Goal: Information Seeking & Learning: Learn about a topic

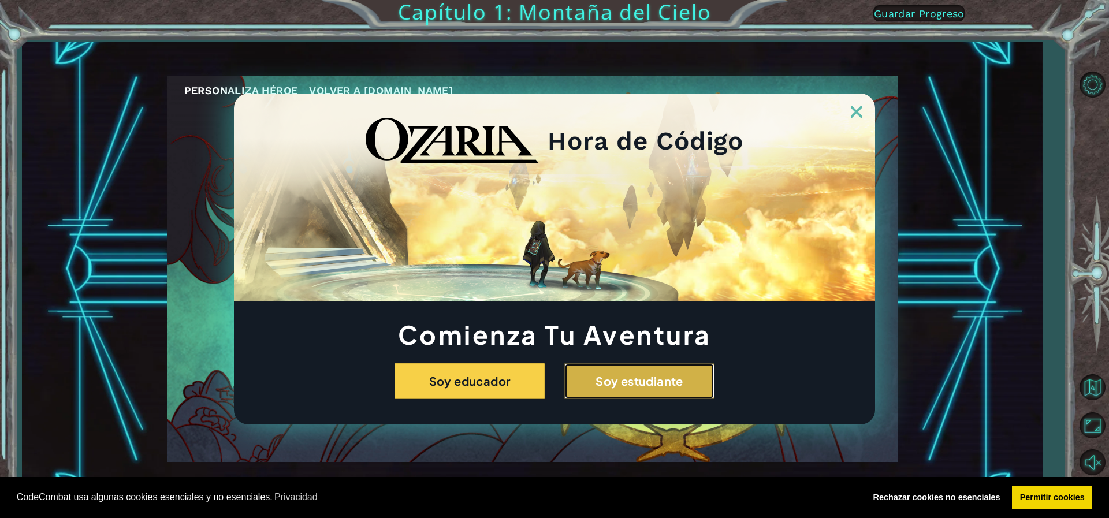
click at [611, 380] on button "Soy estudiante" at bounding box center [639, 381] width 150 height 36
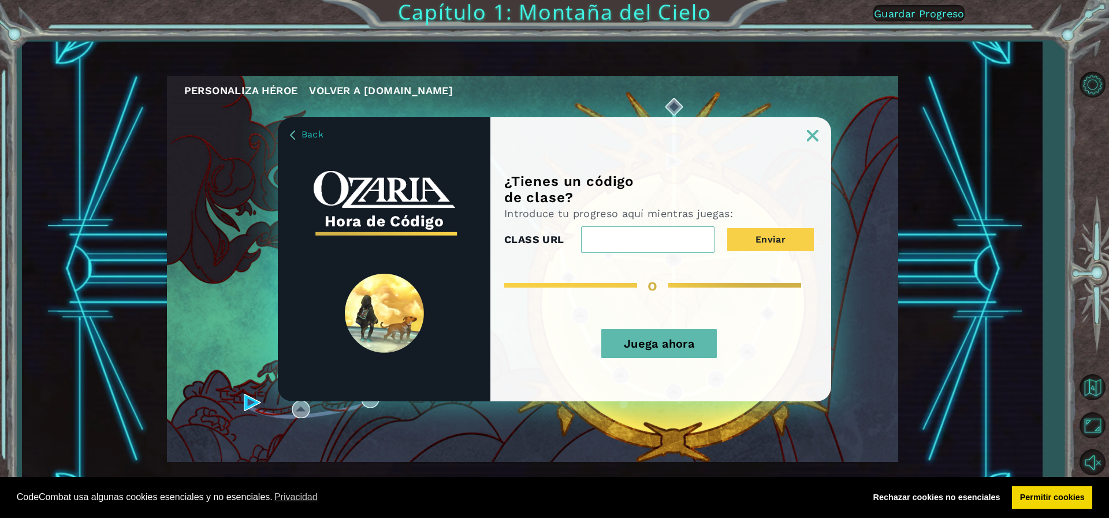
click at [813, 125] on link at bounding box center [812, 128] width 37 height 9
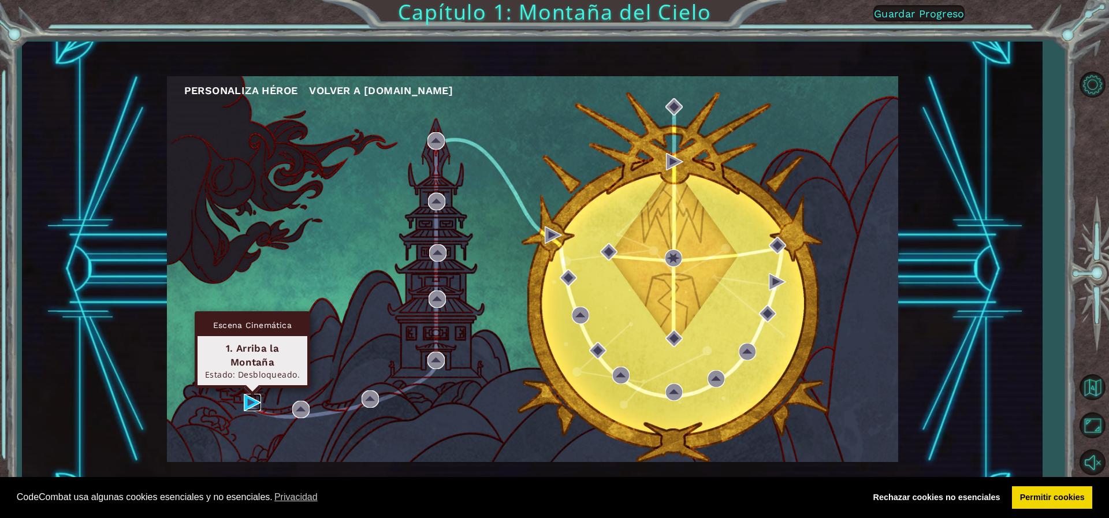
click at [245, 394] on img at bounding box center [252, 402] width 17 height 17
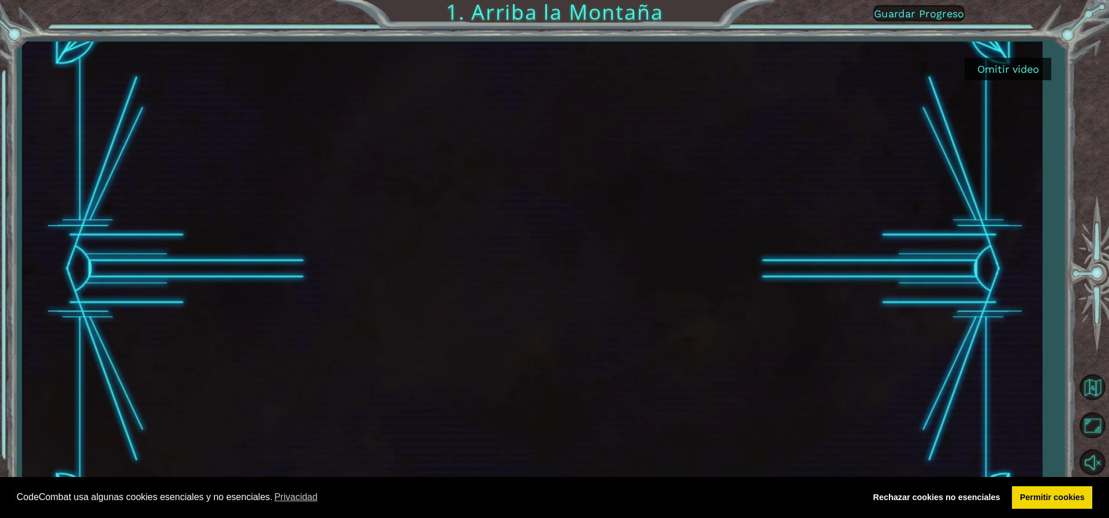
drag, startPoint x: 1108, startPoint y: 6, endPoint x: 1100, endPoint y: 43, distance: 38.0
click at [1100, 43] on div "Omitir video 1. Arriba la Montaña Guardar Progreso" at bounding box center [554, 259] width 1109 height 518
click at [1028, 494] on link "Permitir cookies" at bounding box center [1052, 497] width 80 height 23
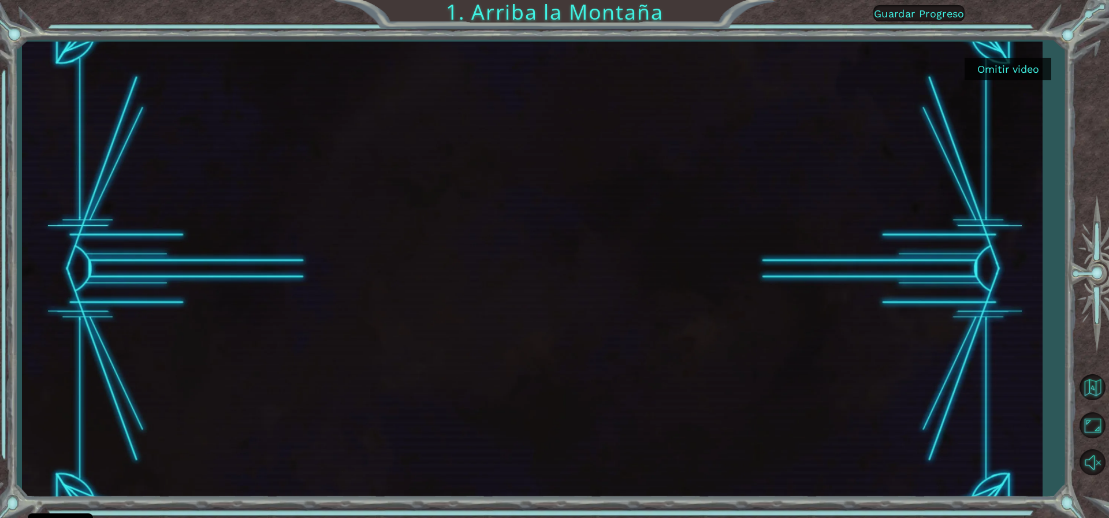
click at [1028, 494] on link "Permitir cookies" at bounding box center [1052, 497] width 80 height 23
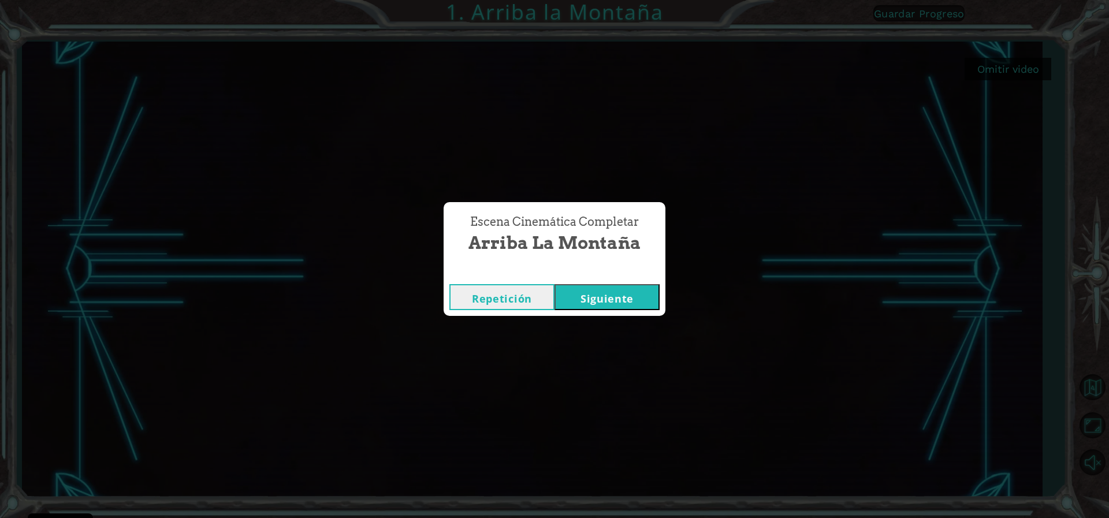
click at [582, 299] on button "Siguiente" at bounding box center [607, 297] width 105 height 26
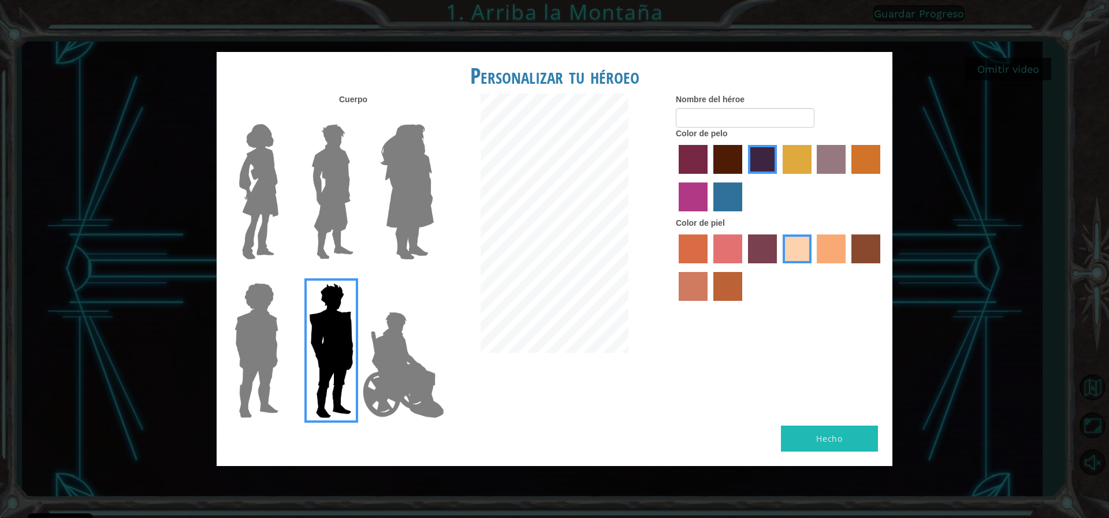
click at [404, 353] on img at bounding box center [403, 365] width 91 height 116
click at [433, 276] on input "Hero Jamie" at bounding box center [433, 276] width 0 height 0
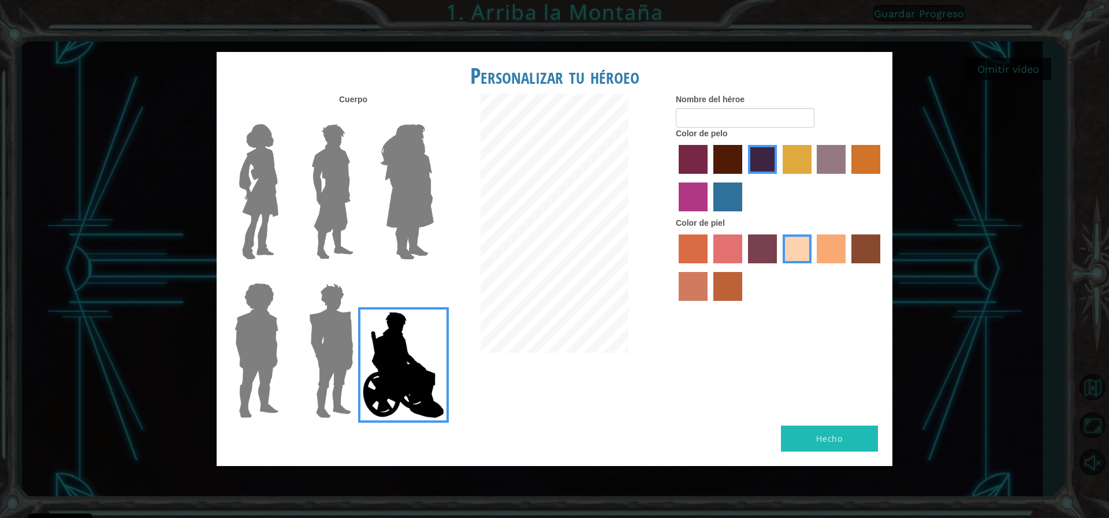
click at [793, 173] on label "tulip tree hair color" at bounding box center [797, 159] width 29 height 29
click at [779, 178] on input "tulip tree hair color" at bounding box center [779, 178] width 0 height 0
click at [758, 168] on label "hot purple hair color" at bounding box center [762, 159] width 29 height 29
click at [744, 178] on input "hot purple hair color" at bounding box center [744, 178] width 0 height 0
click at [716, 256] on label "froly skin color" at bounding box center [727, 249] width 29 height 29
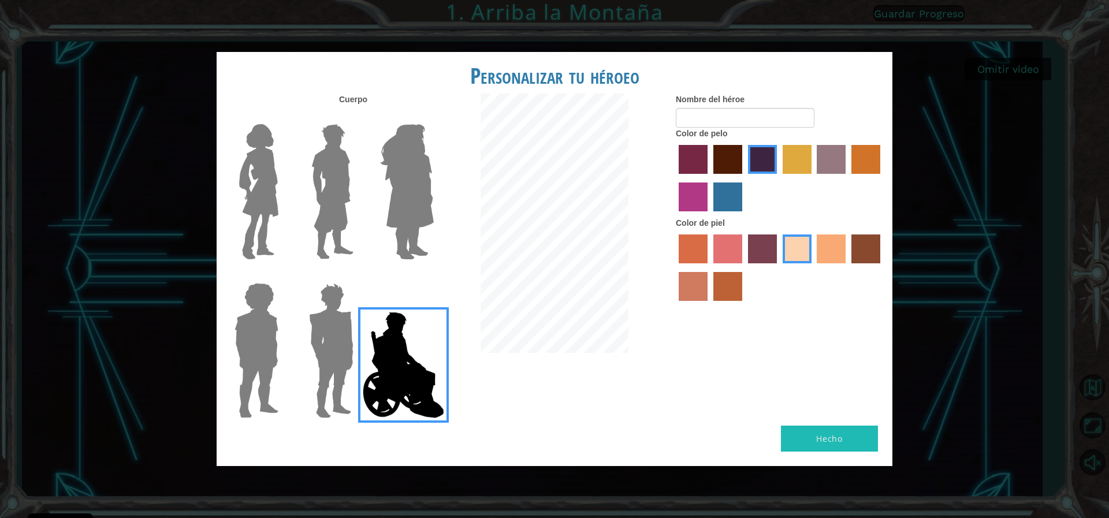
click at [709, 267] on input "froly skin color" at bounding box center [709, 267] width 0 height 0
click at [873, 263] on label "karma skin color" at bounding box center [865, 249] width 29 height 29
click at [847, 267] on input "karma skin color" at bounding box center [847, 267] width 0 height 0
click at [867, 434] on button "Hecho" at bounding box center [829, 439] width 97 height 26
click at [799, 168] on label "tulip tree hair color" at bounding box center [797, 159] width 29 height 29
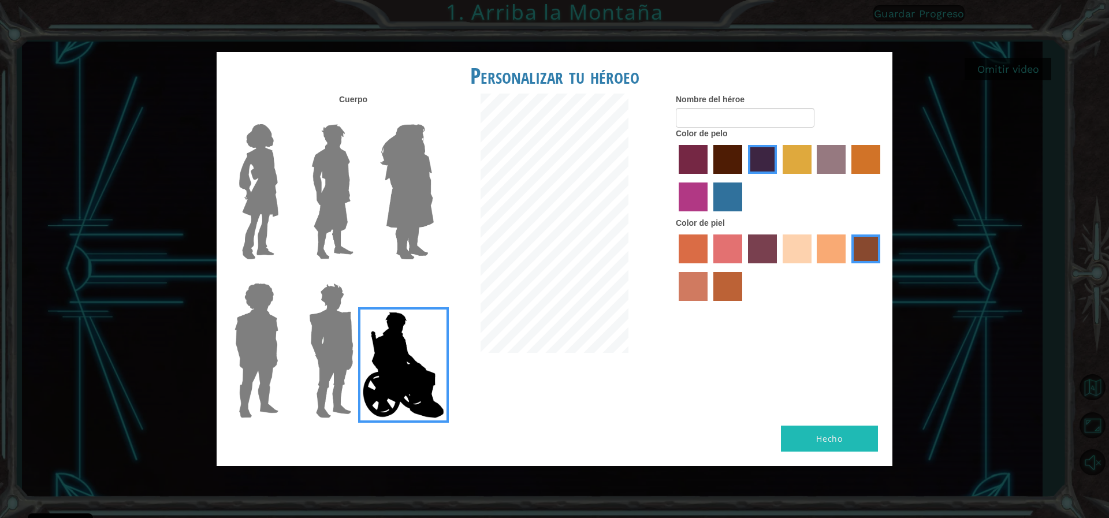
click at [779, 178] on input "tulip tree hair color" at bounding box center [779, 178] width 0 height 0
click at [855, 435] on button "Hecho" at bounding box center [829, 439] width 97 height 26
type input "ELVER"
click at [814, 426] on button "Hecho" at bounding box center [829, 439] width 97 height 26
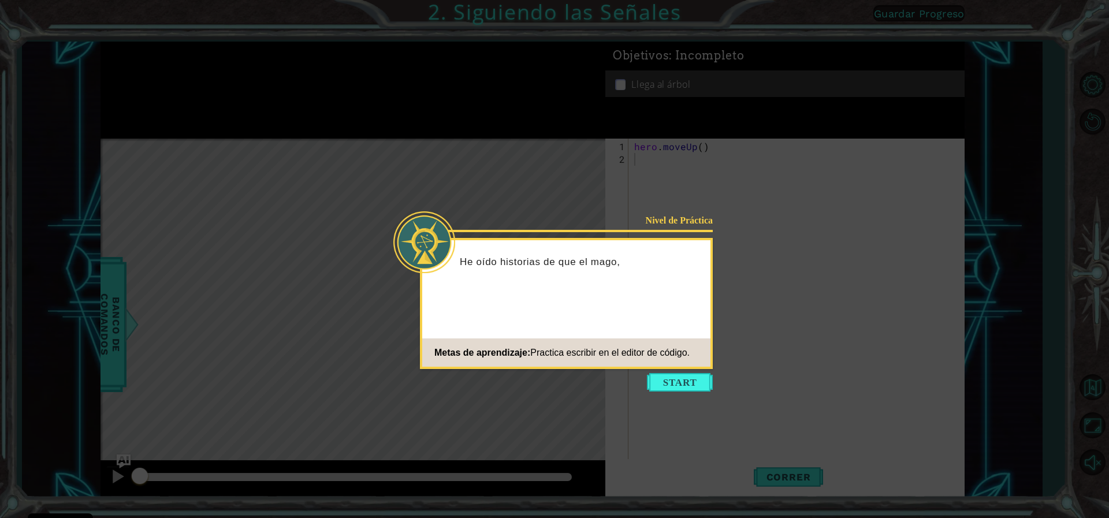
click at [586, 302] on div "Nivel de Práctica He oído historias de que el mago, Metas de aprendizaje: Pract…" at bounding box center [566, 303] width 293 height 131
click at [586, 302] on div "Nivel de Práctica He oído historias de que el mago, [PERSON_NAME], m Metas de a…" at bounding box center [566, 303] width 293 height 131
drag, startPoint x: 586, startPoint y: 302, endPoint x: 387, endPoint y: 295, distance: 199.4
click at [387, 295] on body "Cookie Policy CodeCombat [GEOGRAPHIC_DATA] algunas cookies esenciales y no esen…" at bounding box center [554, 259] width 1109 height 518
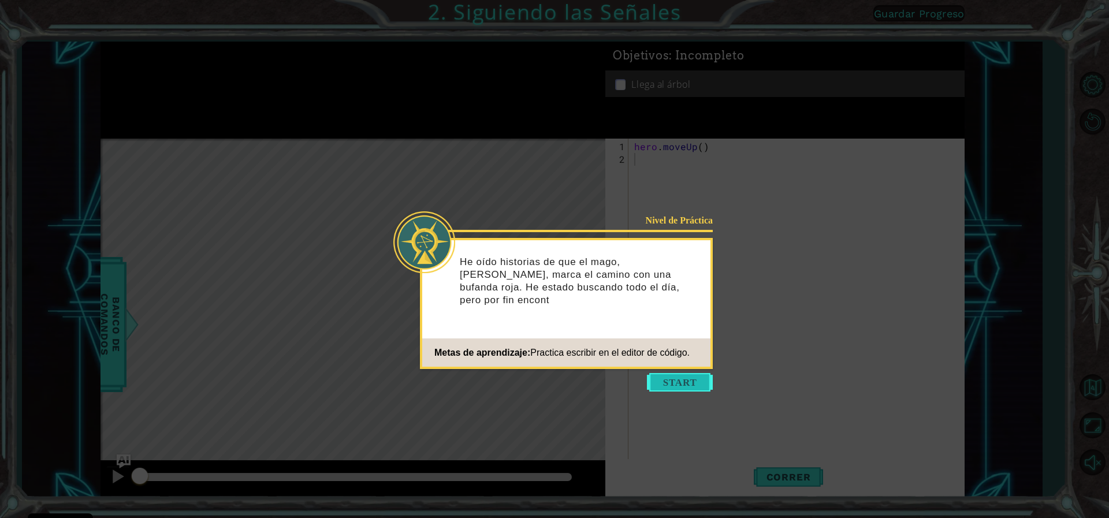
drag, startPoint x: 689, startPoint y: 392, endPoint x: 688, endPoint y: 386, distance: 5.9
click at [688, 386] on button "Start" at bounding box center [680, 382] width 66 height 18
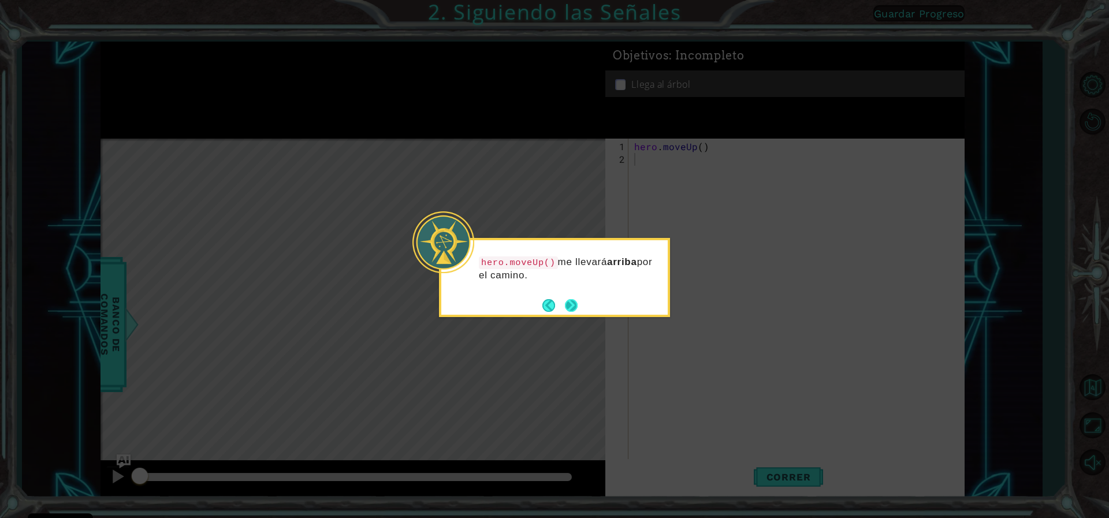
click at [572, 299] on button "Next" at bounding box center [571, 305] width 13 height 13
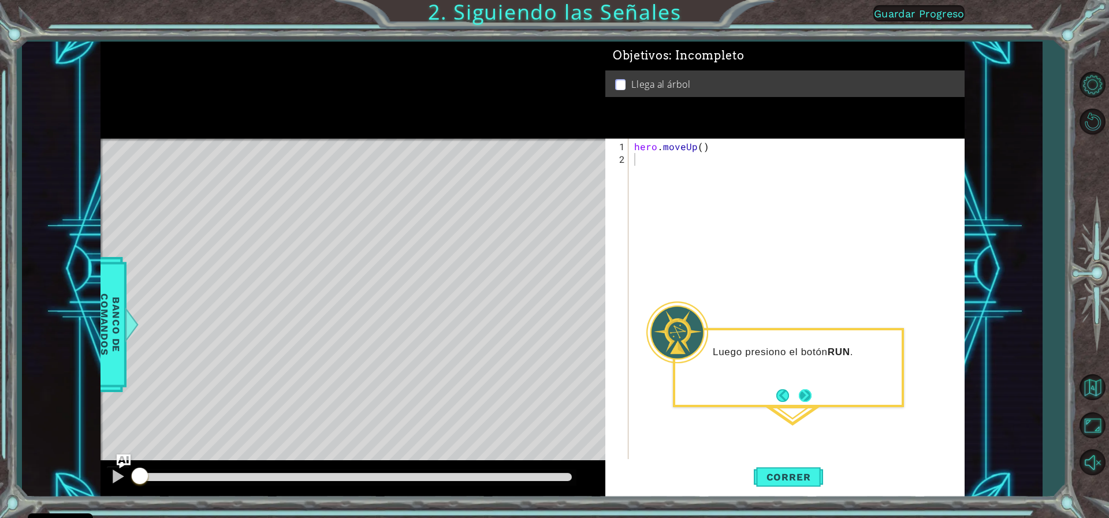
click at [815, 395] on div "Luego presiono el botón RUN ." at bounding box center [788, 367] width 231 height 79
click at [790, 477] on span "Correr" at bounding box center [789, 477] width 68 height 12
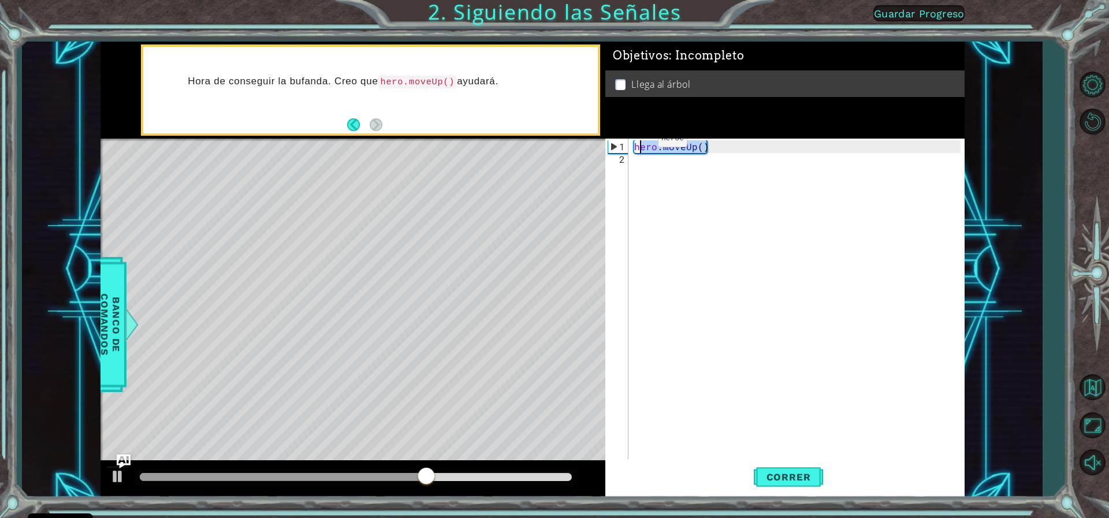
drag, startPoint x: 714, startPoint y: 150, endPoint x: 638, endPoint y: 143, distance: 76.6
click at [638, 143] on div "hero . moveUp ( )" at bounding box center [799, 318] width 334 height 356
type textarea "hero.moveUp()"
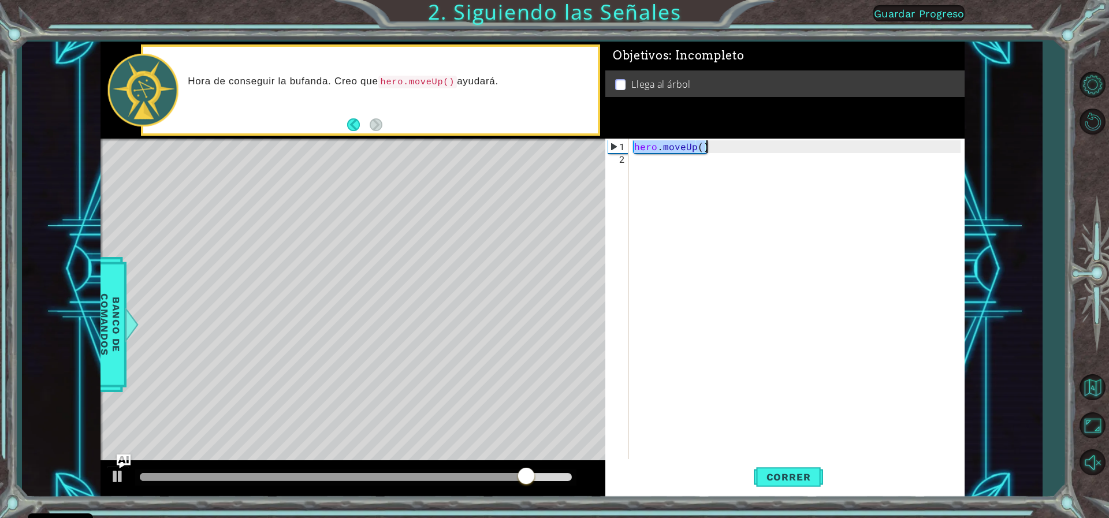
drag, startPoint x: 632, startPoint y: 143, endPoint x: 705, endPoint y: 144, distance: 72.2
click at [705, 144] on div "hero . moveUp ( )" at bounding box center [799, 318] width 334 height 356
click at [649, 165] on div "hero . moveUp ( )" at bounding box center [799, 318] width 334 height 356
paste textarea "hero.moveUp()"
type textarea "hero.moveUp()"
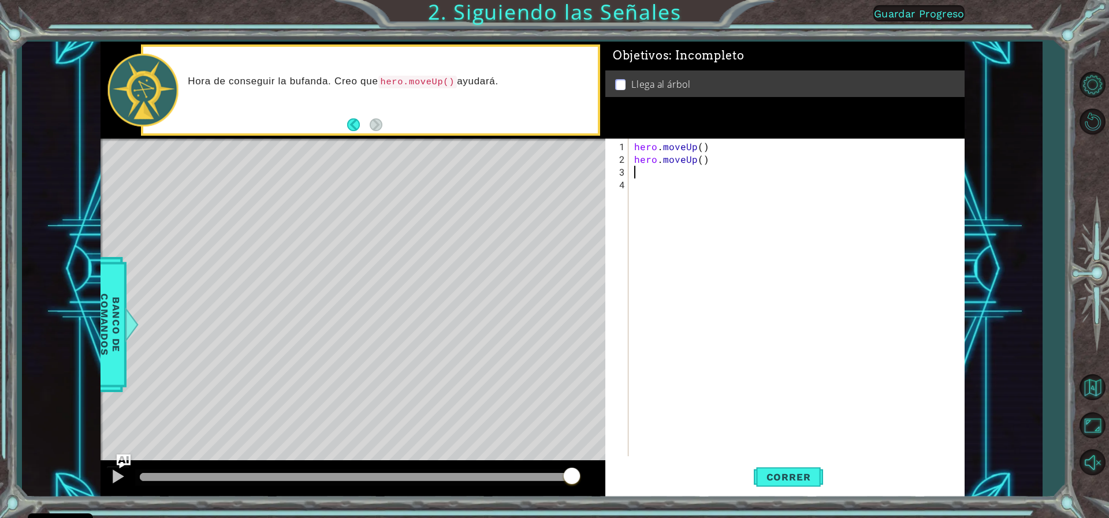
paste textarea "hero.moveUp()"
type textarea "hero.moveUp()"
paste textarea "hero.moveUp()"
type textarea "hero.moveUp()"
paste textarea "hero.moveUp()"
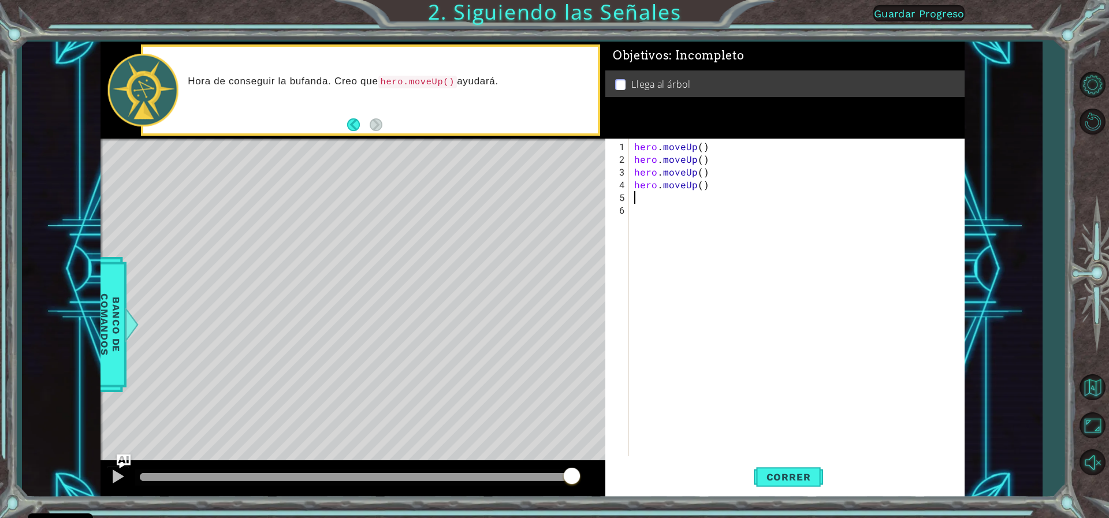
type textarea "hero.moveUp()"
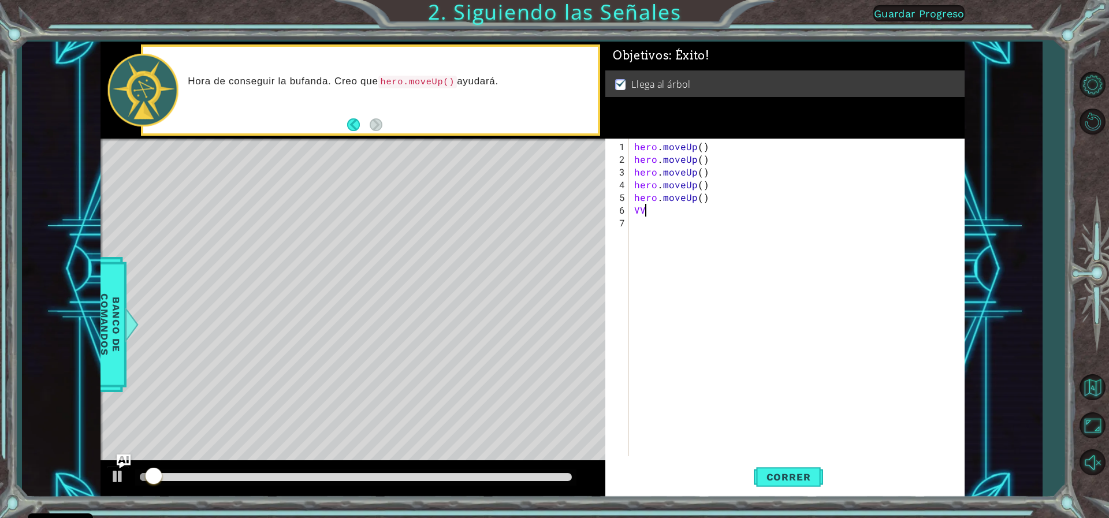
paste textarea "hero.moveUp()"
type textarea "VVhero.moveUp()"
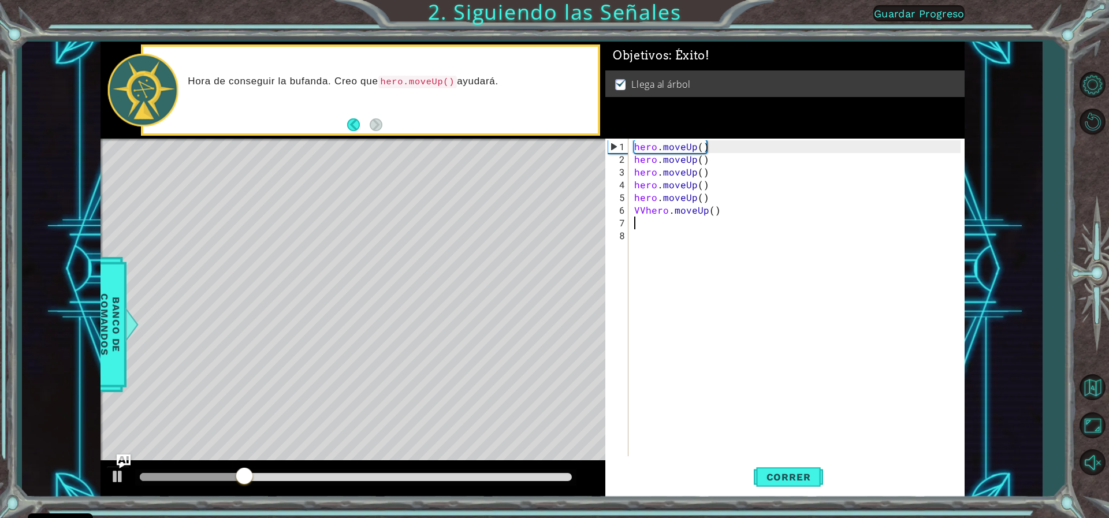
paste textarea "hero.moveUp()"
type textarea "hero.moveUp()"
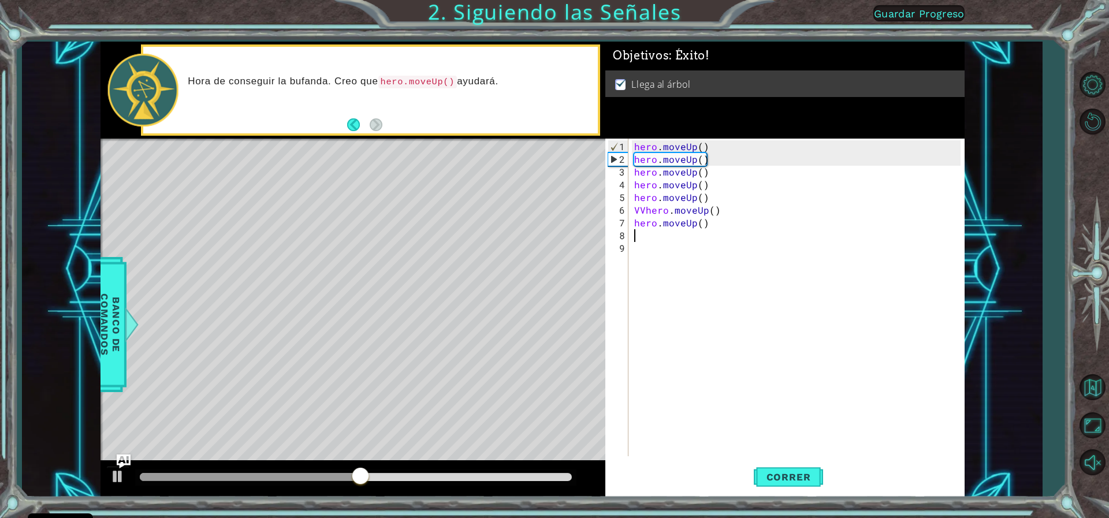
paste textarea "hero.moveUp()"
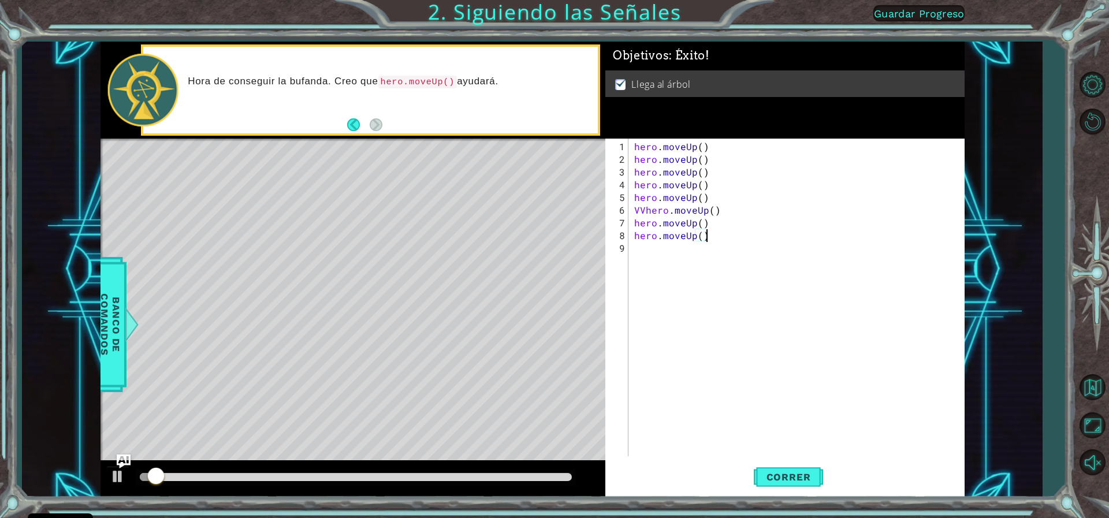
paste textarea "hero.moveUp()"
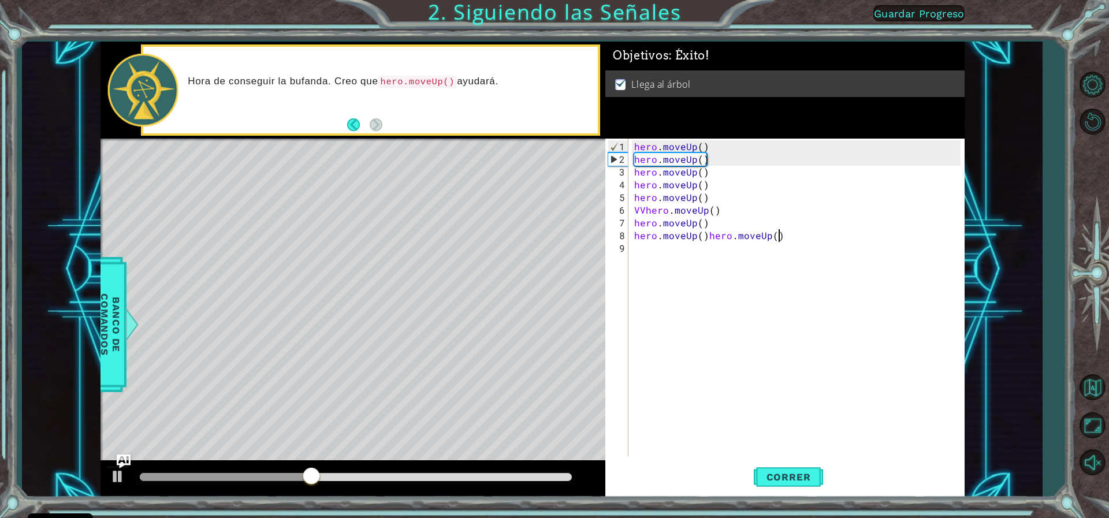
click at [649, 165] on div "hero . moveUp ( ) hero . moveUp ( ) hero . moveUp ( ) hero . moveUp ( ) hero . …" at bounding box center [799, 311] width 334 height 343
type textarea "hero.moveUp()"
click at [788, 481] on span "Correr" at bounding box center [789, 477] width 68 height 12
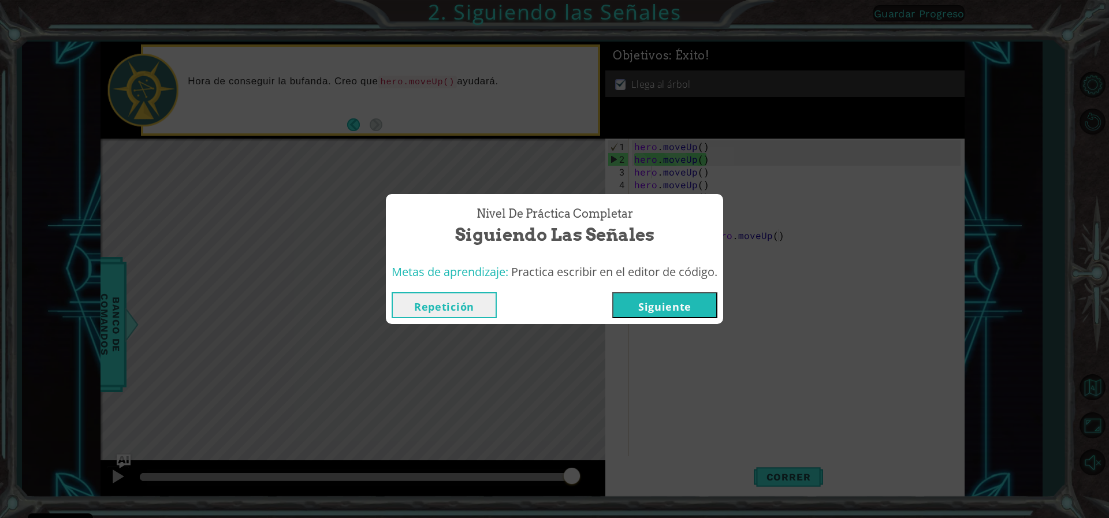
click at [674, 295] on button "Siguiente" at bounding box center [664, 305] width 105 height 26
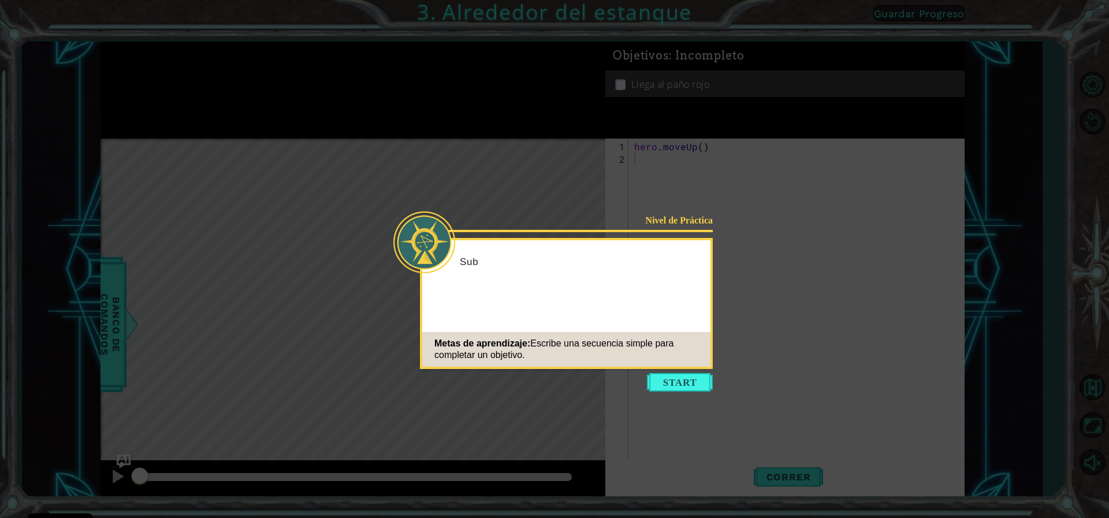
click at [830, 325] on icon at bounding box center [554, 259] width 1109 height 518
click at [705, 375] on button "Start" at bounding box center [680, 382] width 66 height 18
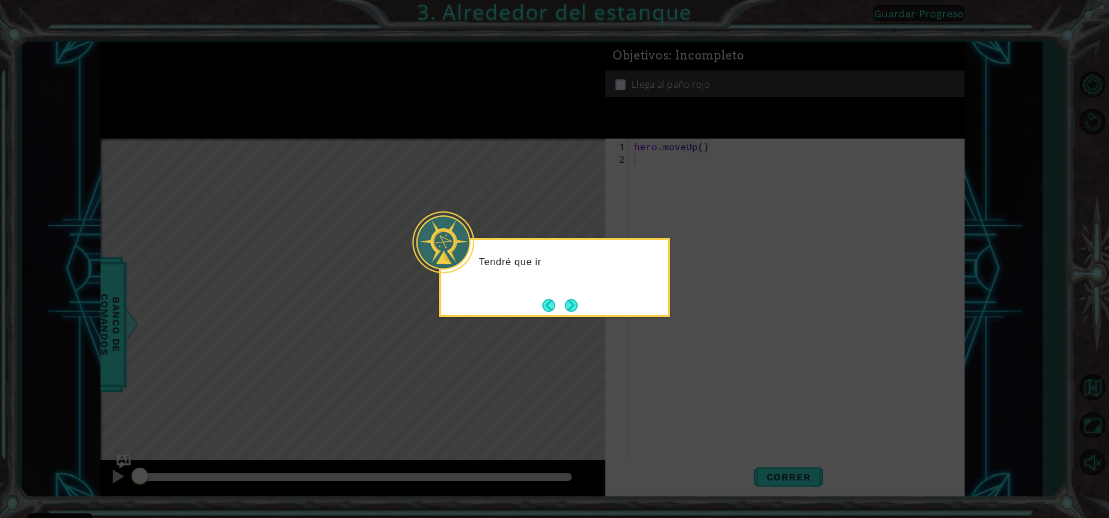
drag, startPoint x: 705, startPoint y: 375, endPoint x: 590, endPoint y: 296, distance: 139.1
click at [590, 296] on body "Cookie Policy CodeCombat [GEOGRAPHIC_DATA] algunas cookies esenciales y no esen…" at bounding box center [554, 259] width 1109 height 518
drag, startPoint x: 590, startPoint y: 296, endPoint x: 564, endPoint y: 302, distance: 26.8
click at [565, 302] on button "Next" at bounding box center [571, 305] width 13 height 13
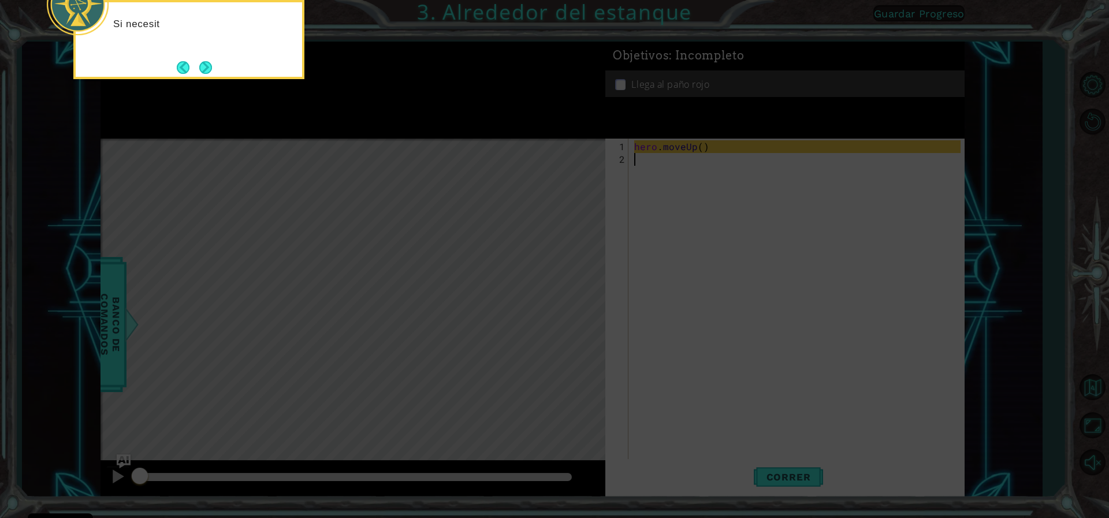
click at [654, 178] on icon at bounding box center [554, 77] width 1109 height 881
click at [213, 70] on div "Si necesito moverme hacia arriba , puedo usar hero.moveUp" at bounding box center [188, 39] width 231 height 79
click at [212, 70] on button "Next" at bounding box center [205, 67] width 13 height 13
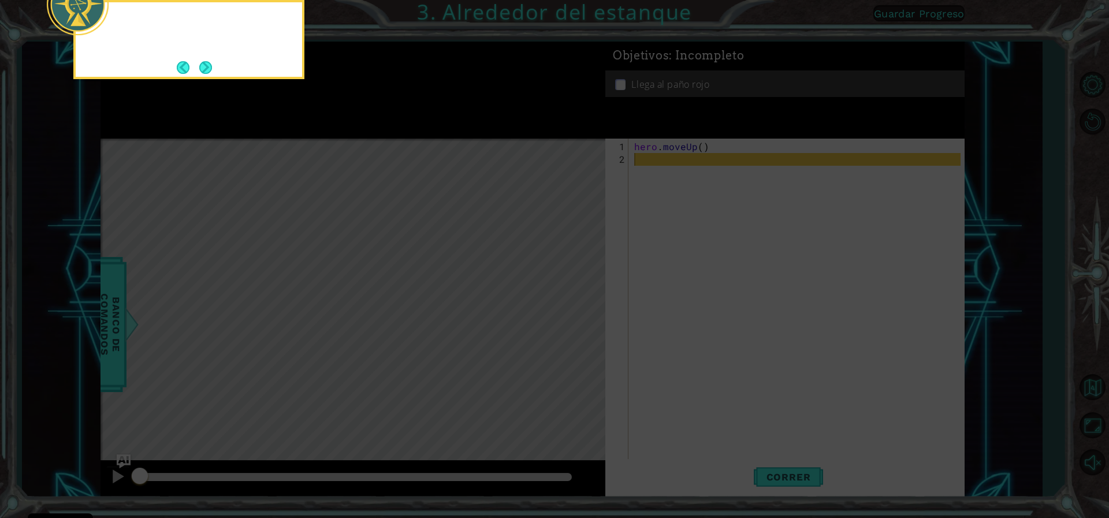
click at [212, 70] on button "Next" at bounding box center [205, 67] width 13 height 13
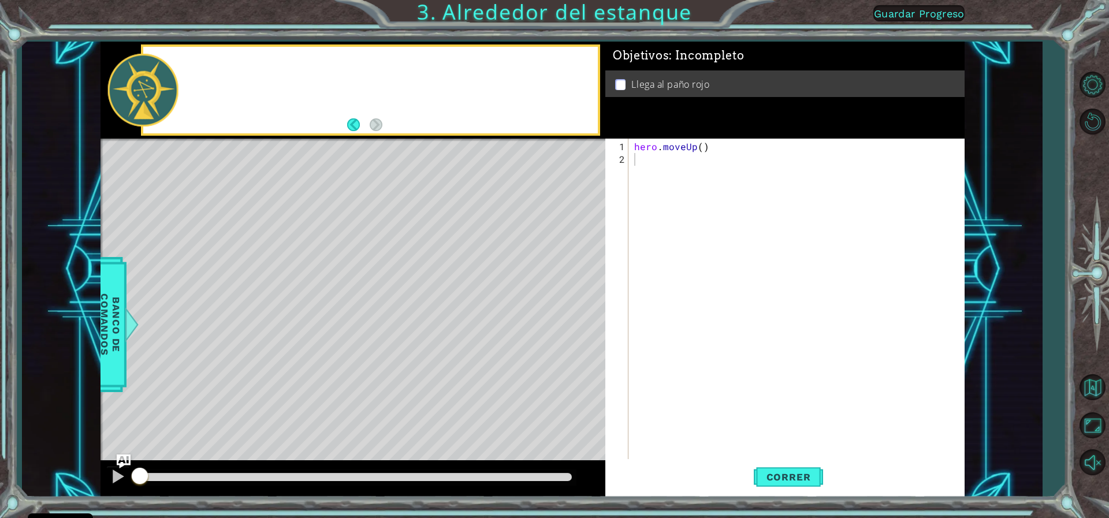
click at [212, 70] on div at bounding box center [370, 90] width 455 height 87
